Goal: Find contact information: Find contact information

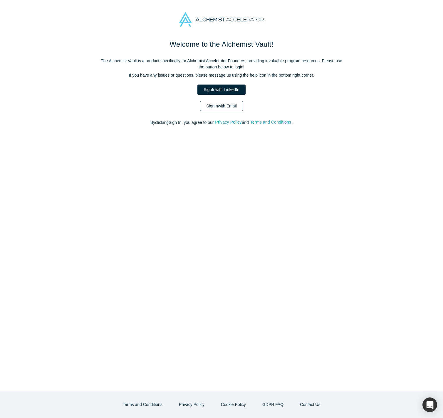
click at [232, 106] on link "Sign In with Email" at bounding box center [221, 106] width 43 height 10
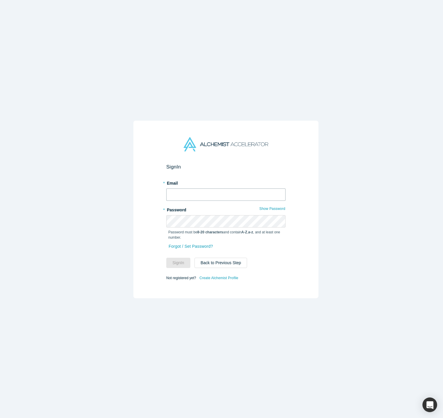
type input "[PERSON_NAME][EMAIL_ADDRESS][DOMAIN_NAME]"
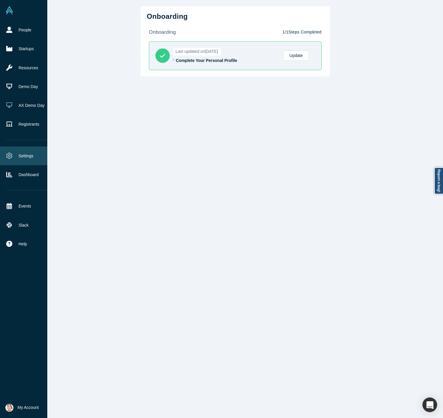
click at [25, 157] on link "Settings" at bounding box center [28, 156] width 56 height 19
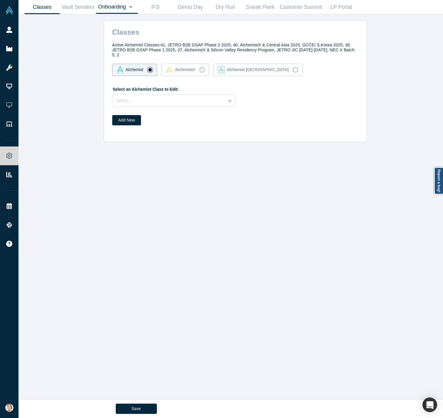
click at [106, 9] on link "Onboarding Dashboard Settings" at bounding box center [117, 7] width 42 height 14
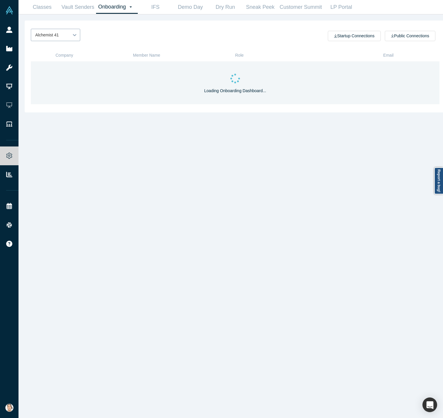
click at [66, 35] on div "Alchemist 41" at bounding box center [50, 35] width 38 height 10
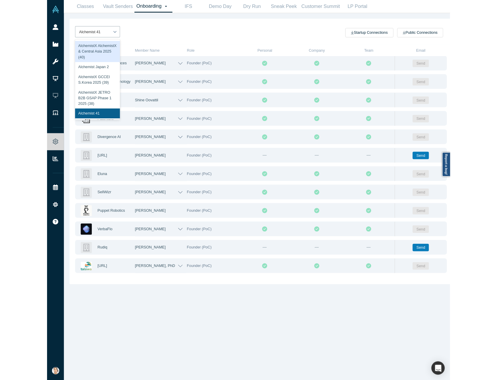
scroll to position [118, 0]
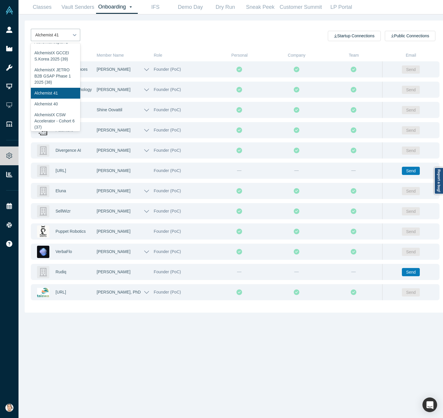
click at [55, 37] on div "AlchemistX AlchemistX & Central Asia 2025 (40)" at bounding box center [55, 25] width 49 height 23
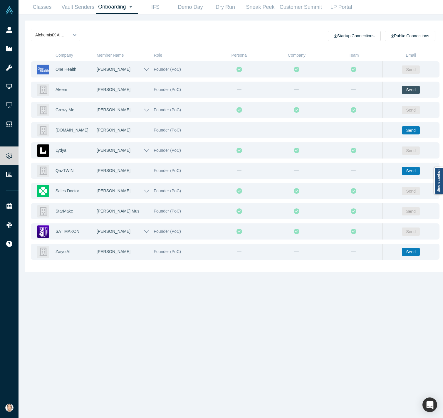
click at [402, 88] on button "Send" at bounding box center [411, 90] width 18 height 8
click at [402, 132] on button "Send" at bounding box center [411, 130] width 18 height 8
click at [402, 170] on button "Send" at bounding box center [411, 171] width 18 height 8
click at [402, 252] on button "Send" at bounding box center [411, 252] width 18 height 8
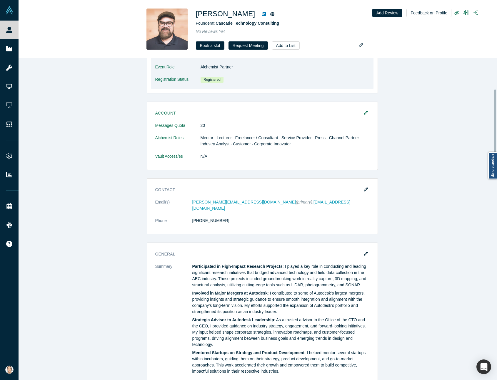
scroll to position [176, 0]
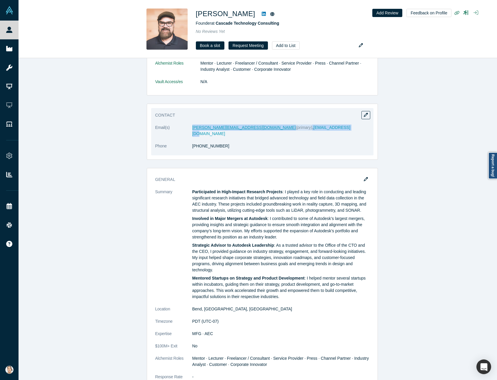
drag, startPoint x: 302, startPoint y: 129, endPoint x: 188, endPoint y: 130, distance: 114.0
click at [192, 130] on dd "[PERSON_NAME][EMAIL_ADDRESS][DOMAIN_NAME] (primary) , [EMAIL_ADDRESS][DOMAIN_NA…" at bounding box center [280, 131] width 177 height 12
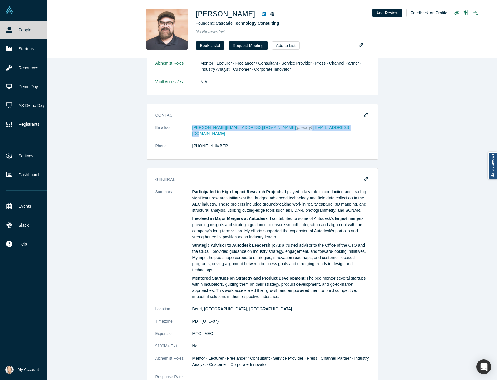
copy dd "[PERSON_NAME][EMAIL_ADDRESS][DOMAIN_NAME] (primary) , [EMAIL_ADDRESS][DOMAIN_NA…"
